Goal: Navigation & Orientation: Find specific page/section

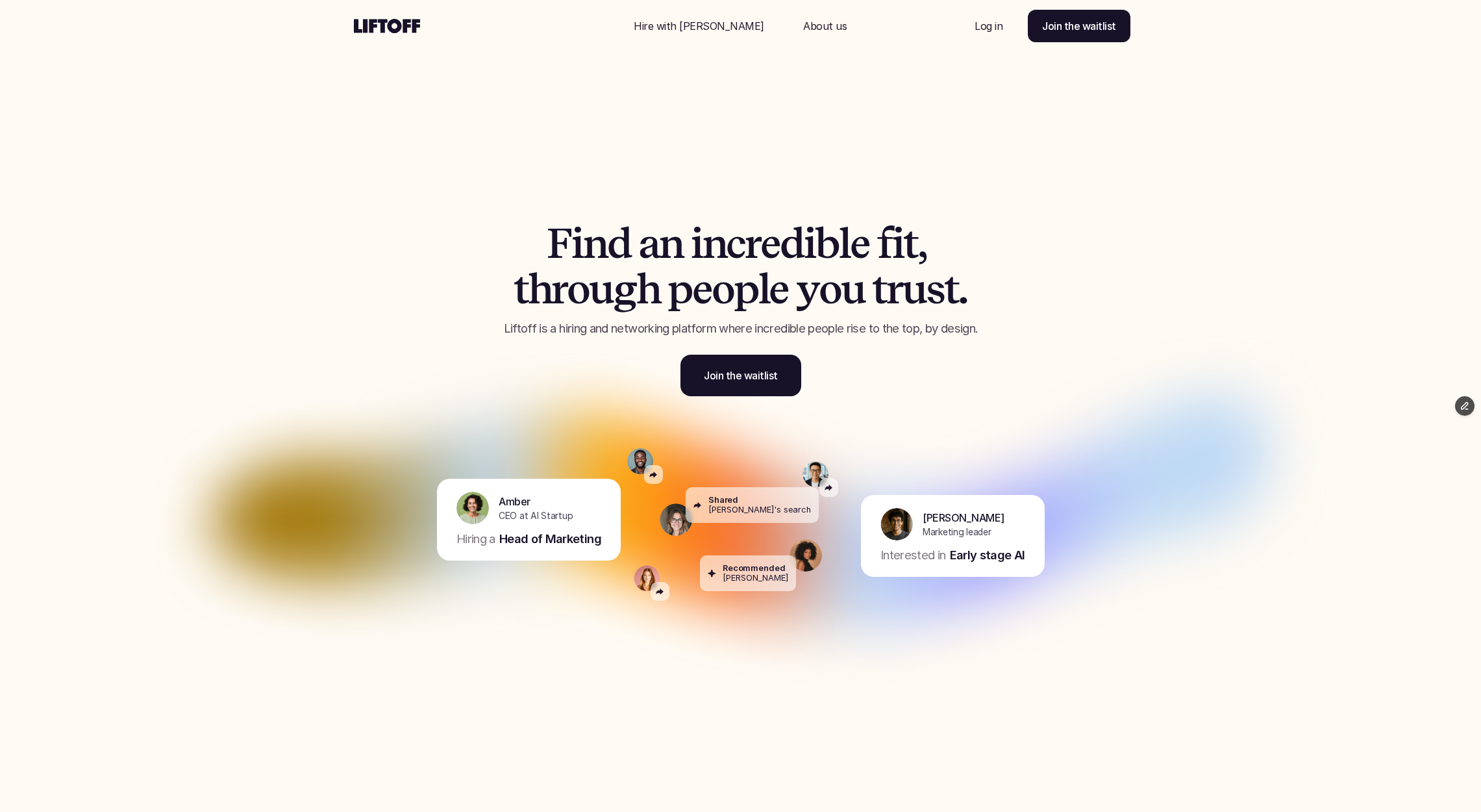
click at [825, 24] on div "Nav Link" at bounding box center [825, 26] width 75 height 31
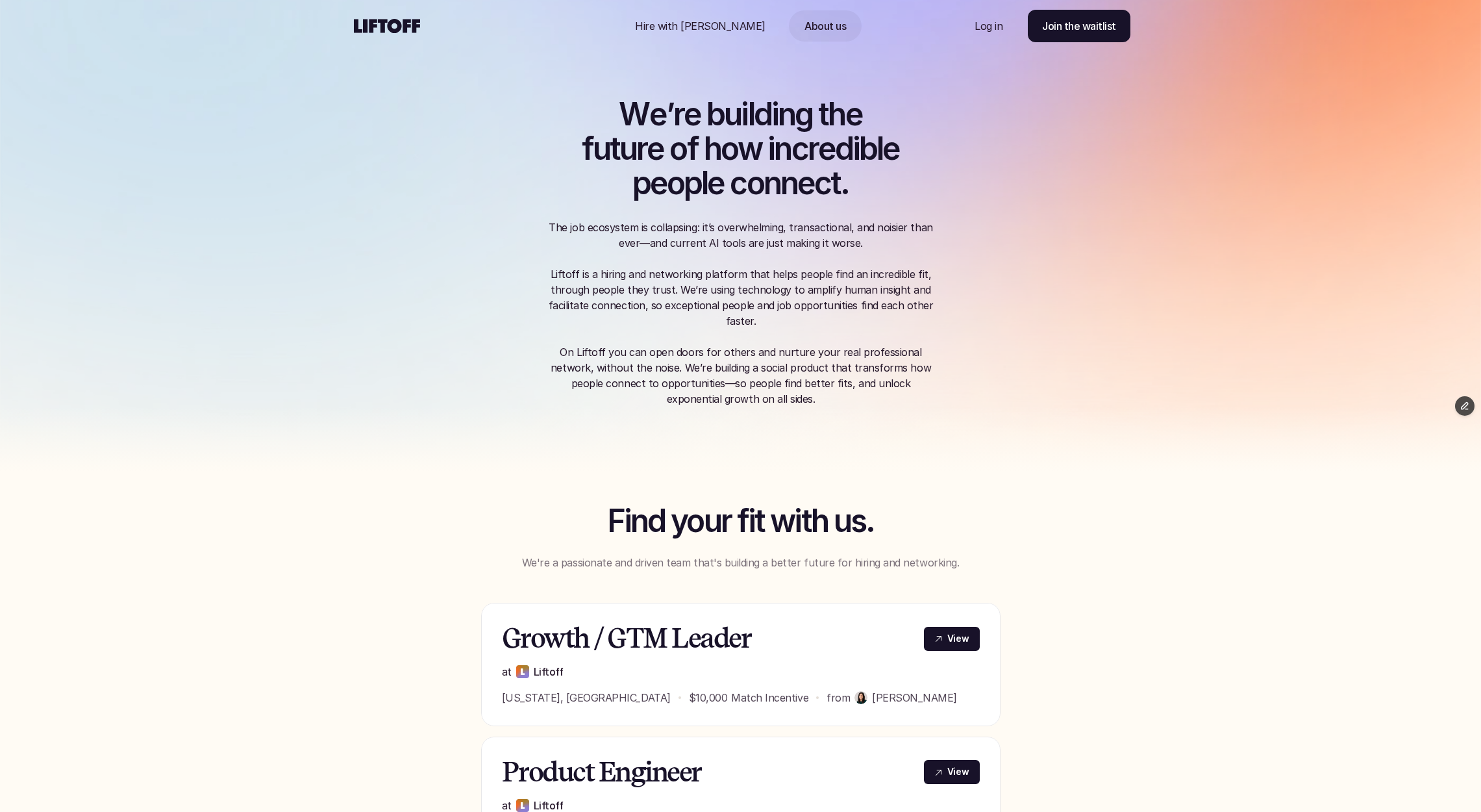
click at [705, 30] on p "Hire with Liftoff" at bounding box center [700, 26] width 130 height 16
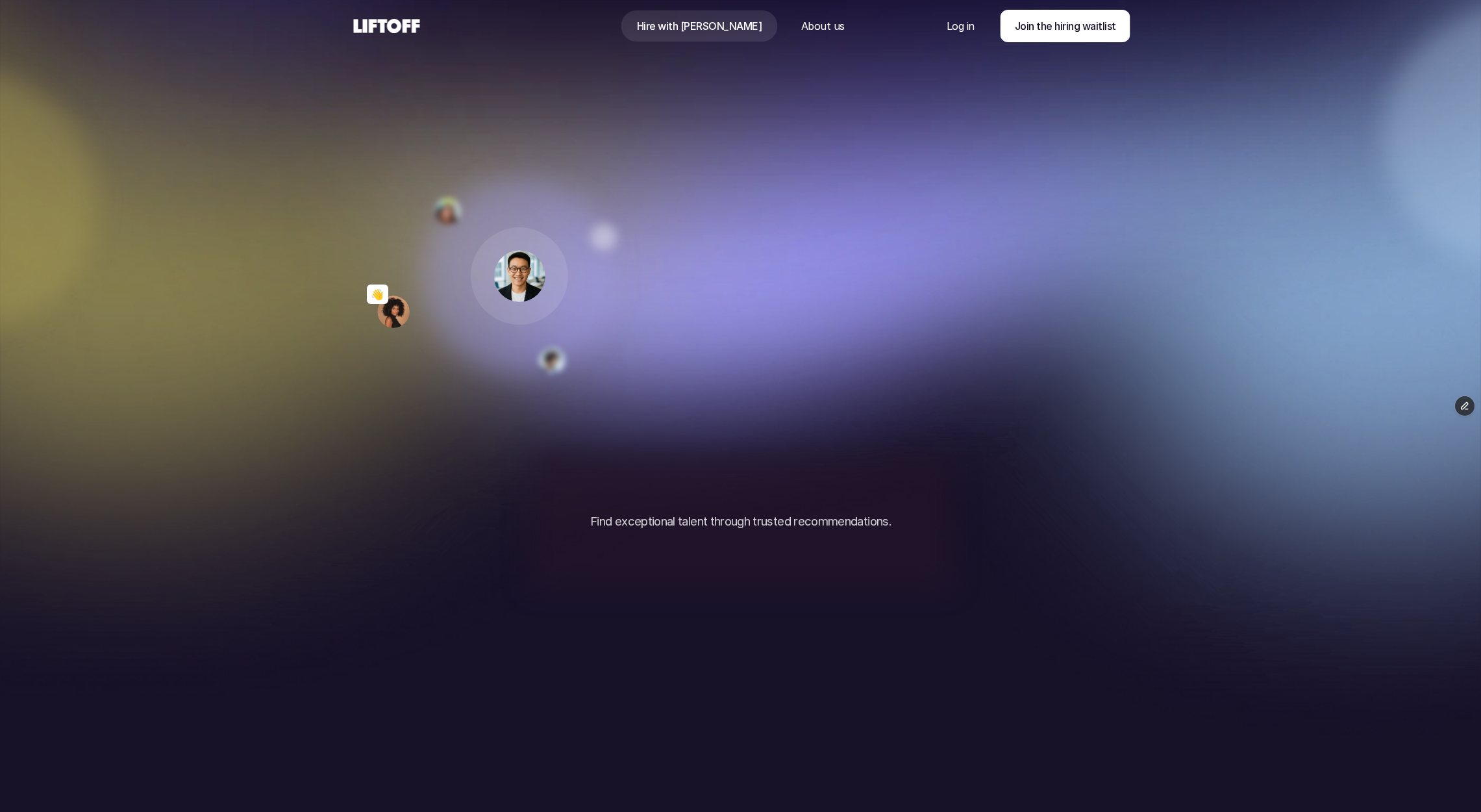
click at [396, 20] on use at bounding box center [387, 25] width 66 height 14
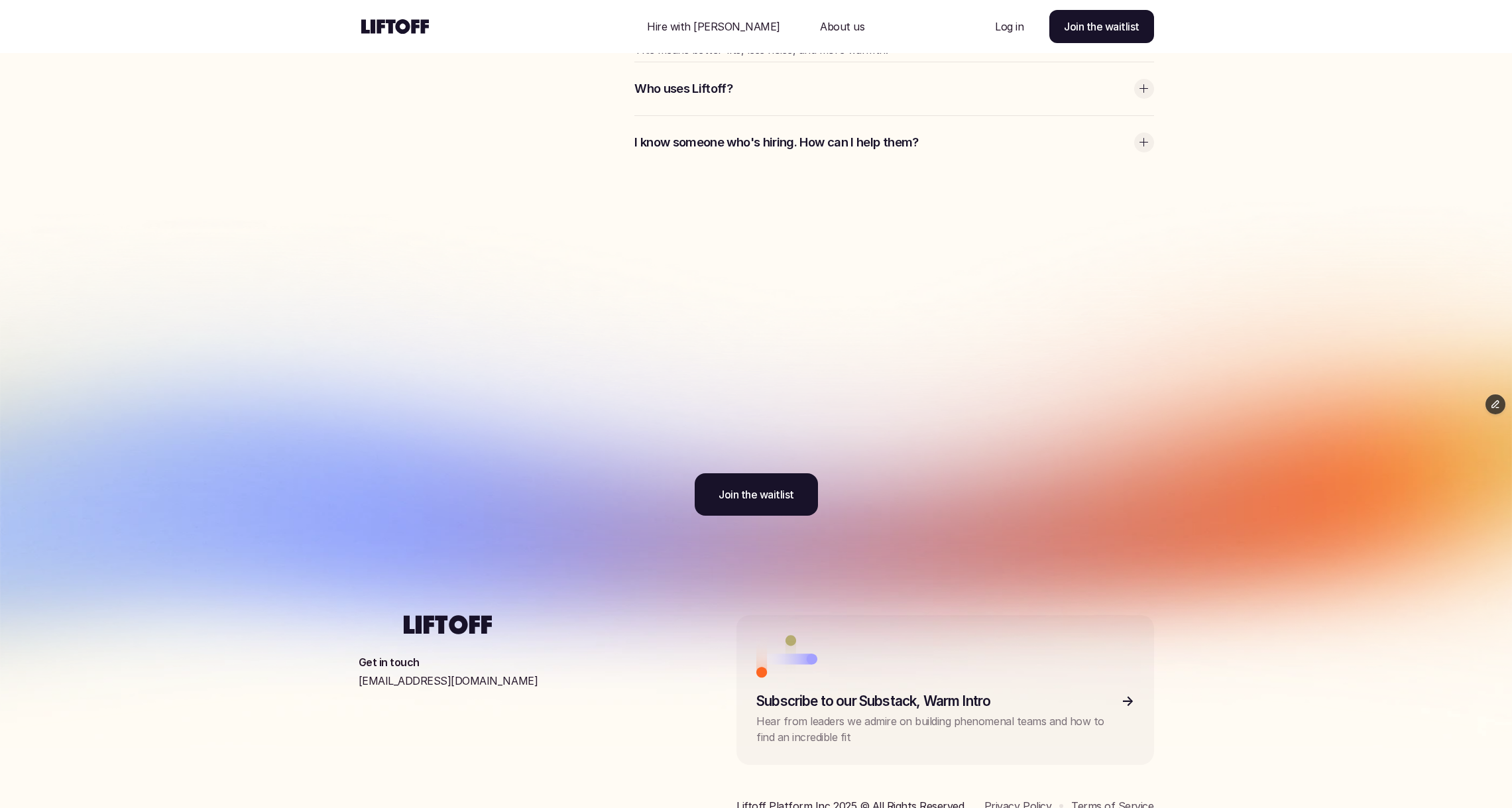
scroll to position [4222, 0]
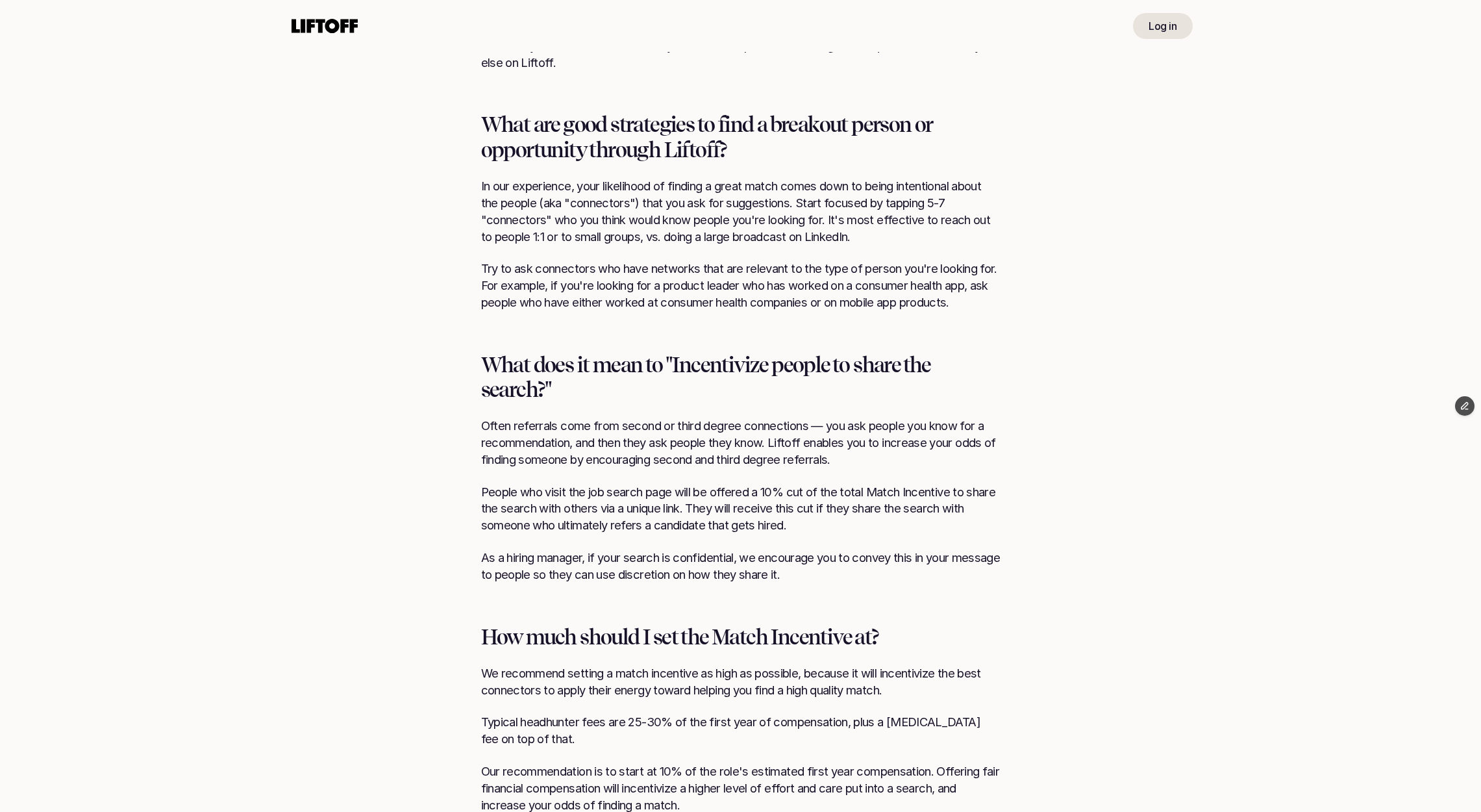
scroll to position [1910, 0]
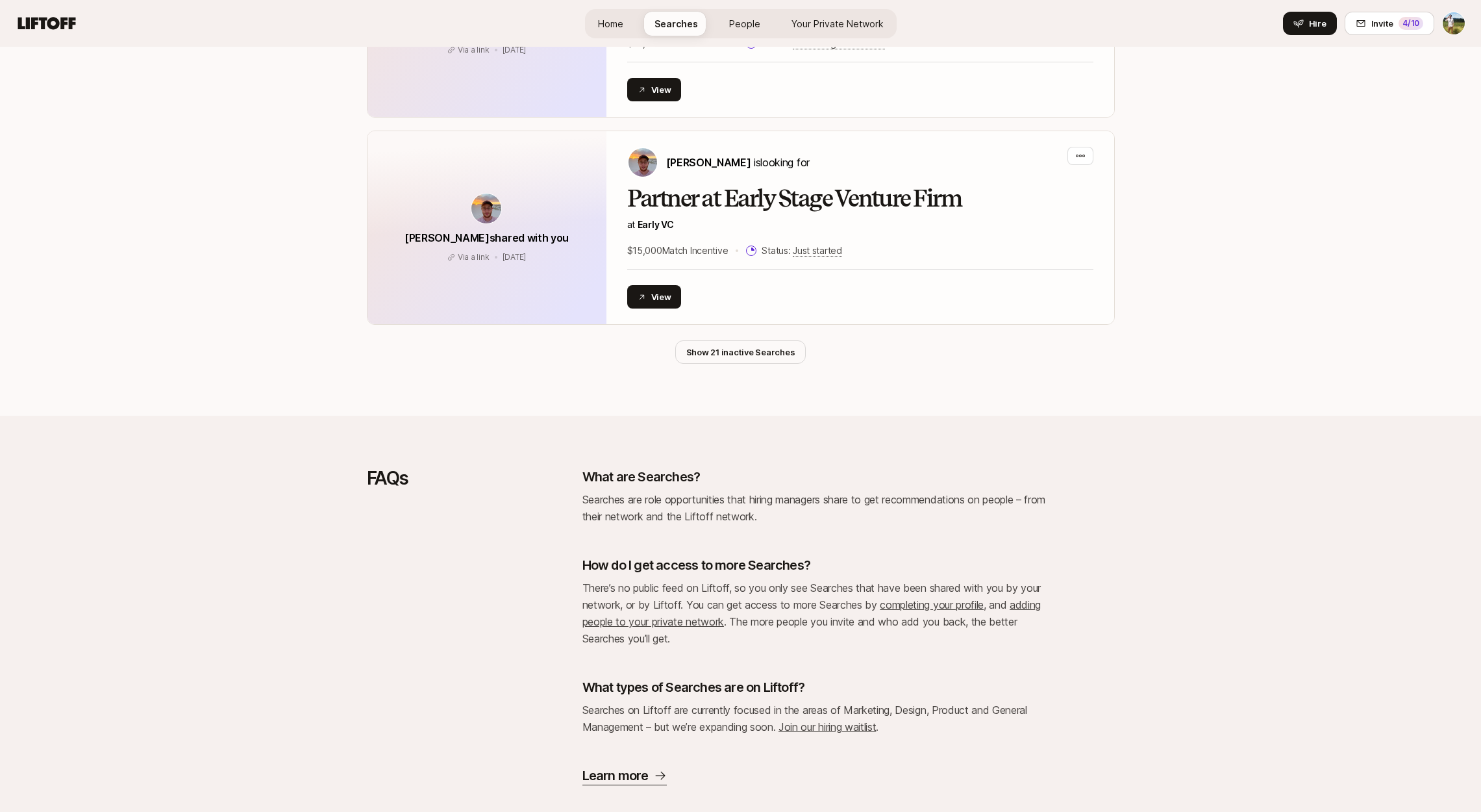
scroll to position [3084, 0]
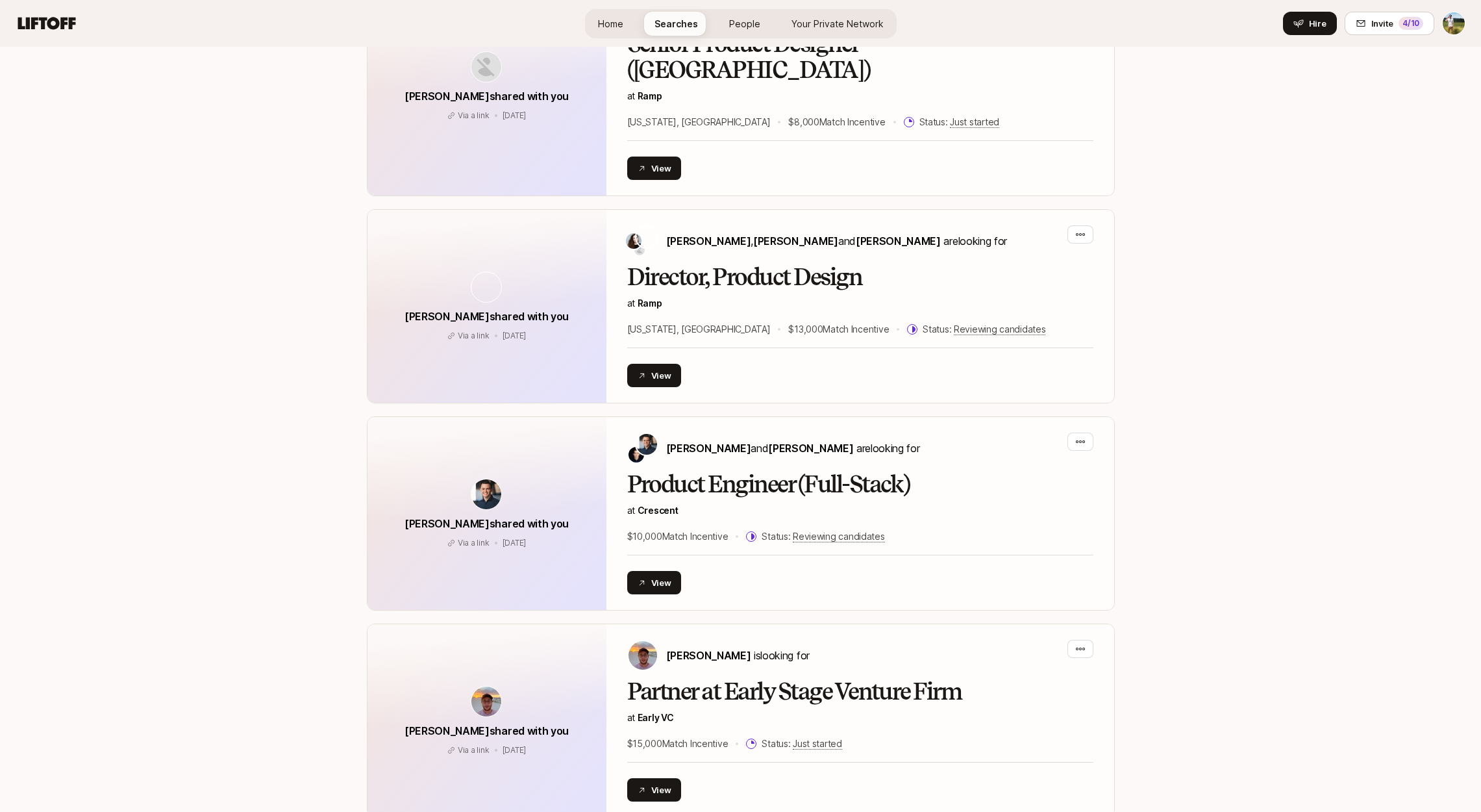
scroll to position [3084, 0]
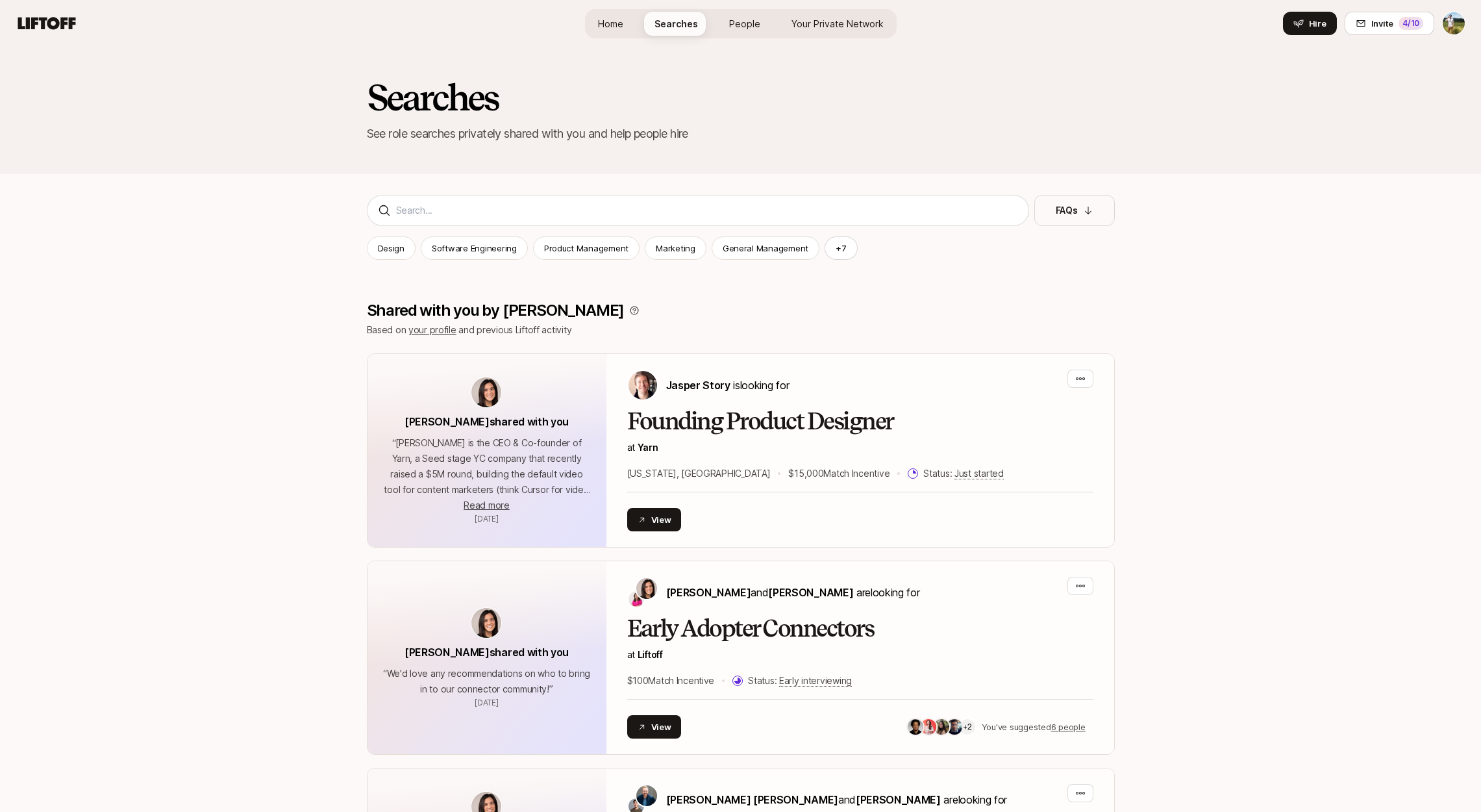
scroll to position [3084, 0]
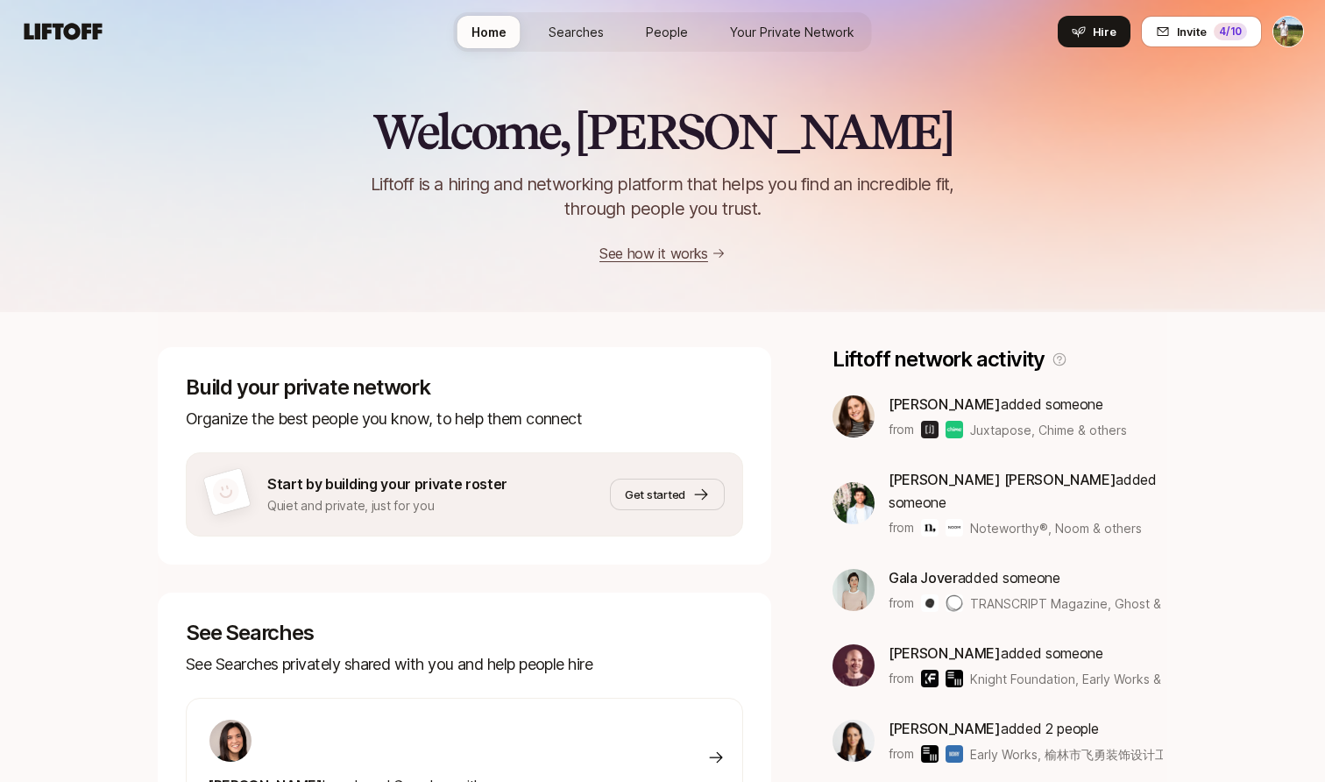
click at [684, 24] on span "People" at bounding box center [667, 32] width 42 height 18
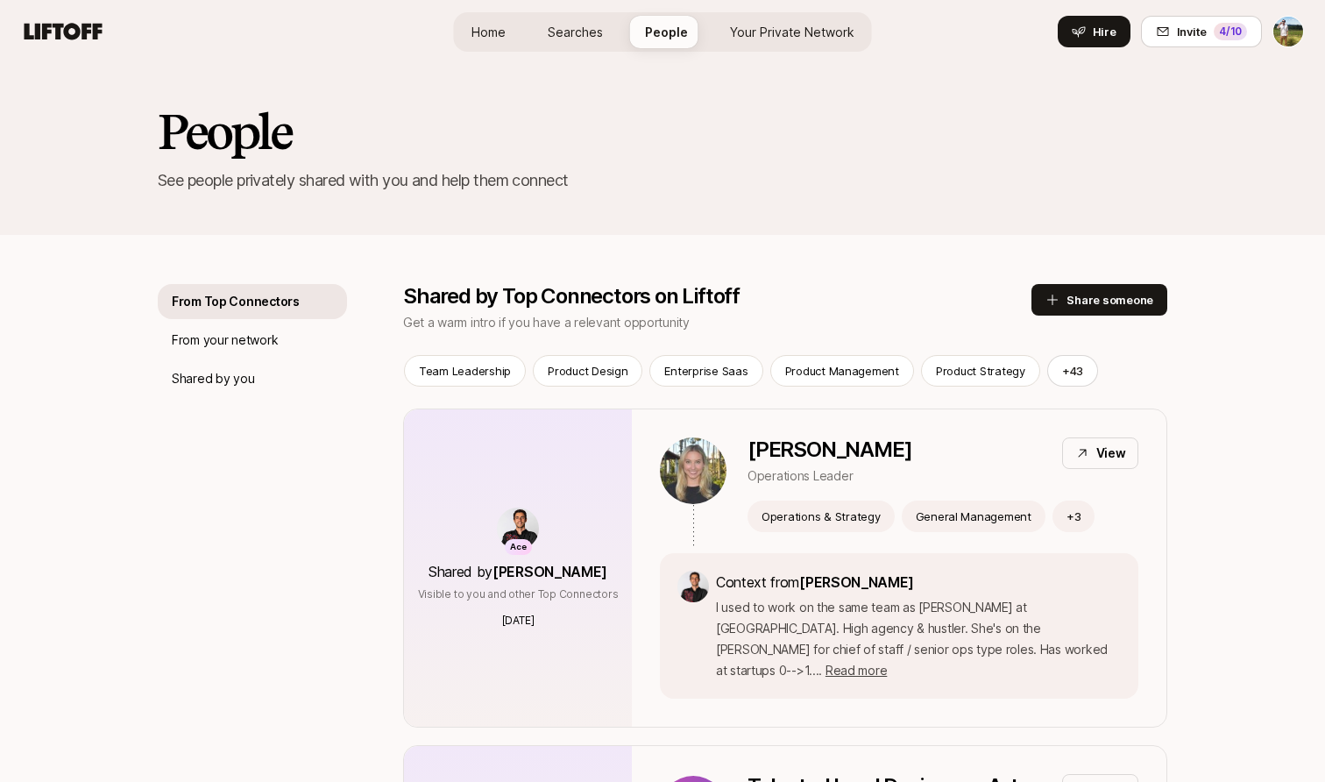
click at [759, 42] on link "Your Private Network" at bounding box center [792, 32] width 153 height 32
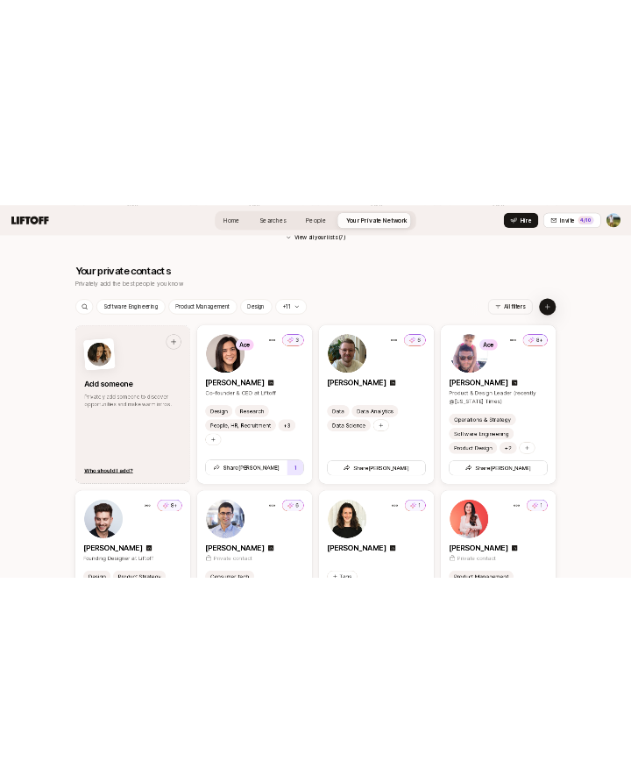
scroll to position [2396, 0]
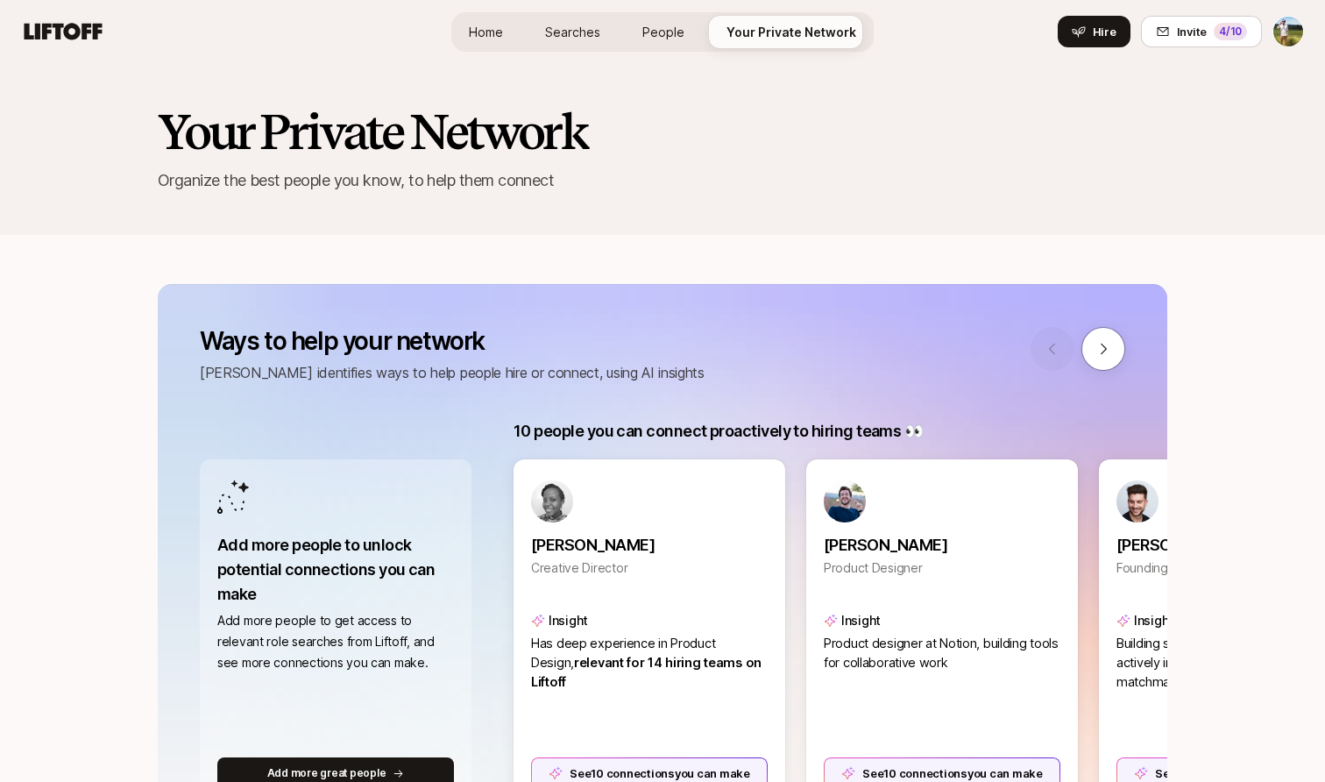
scroll to position [-14, 0]
